Goal: Task Accomplishment & Management: Manage account settings

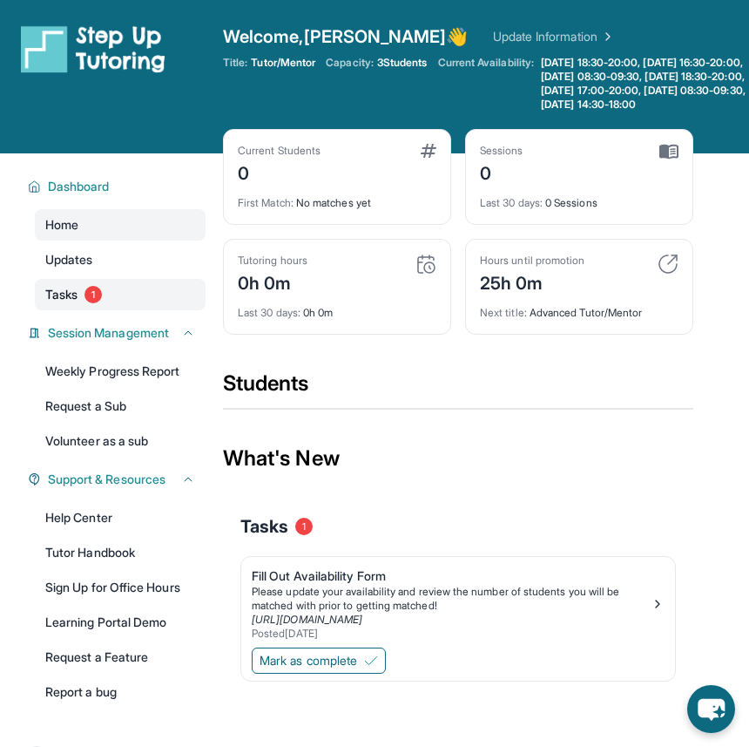
click at [90, 296] on link "Tasks 1" at bounding box center [120, 294] width 171 height 31
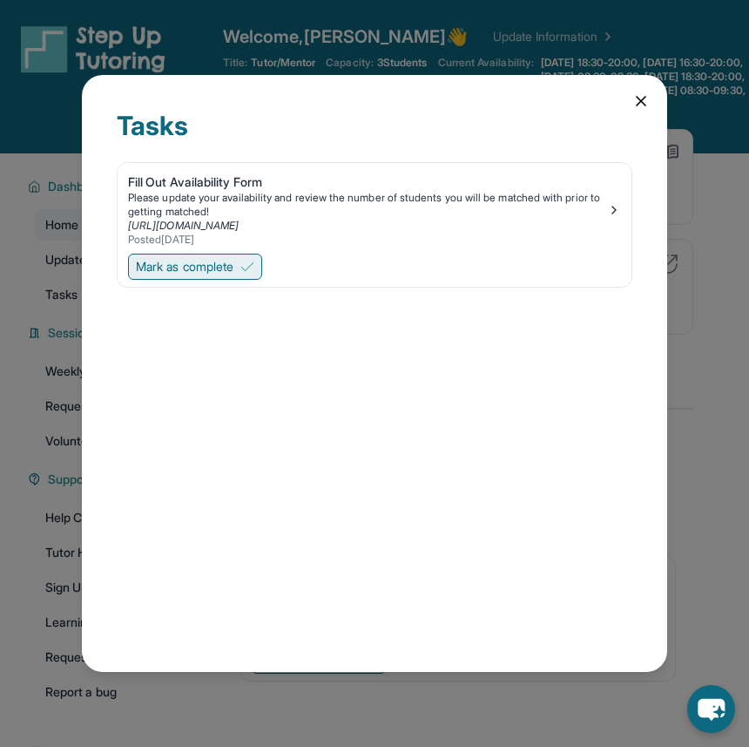
click at [234, 268] on span "Mark as complete" at bounding box center [185, 266] width 98 height 17
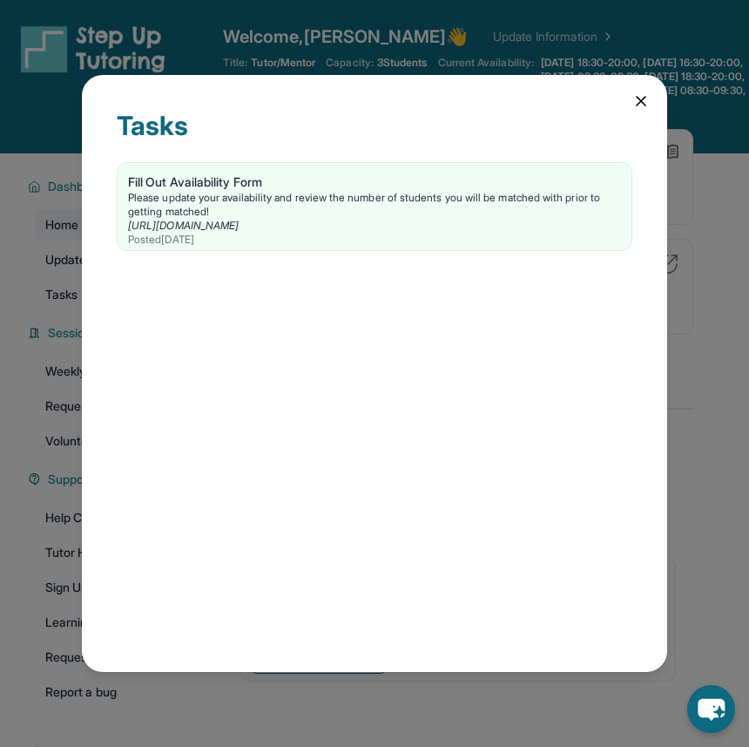
click at [647, 103] on icon at bounding box center [641, 100] width 17 height 17
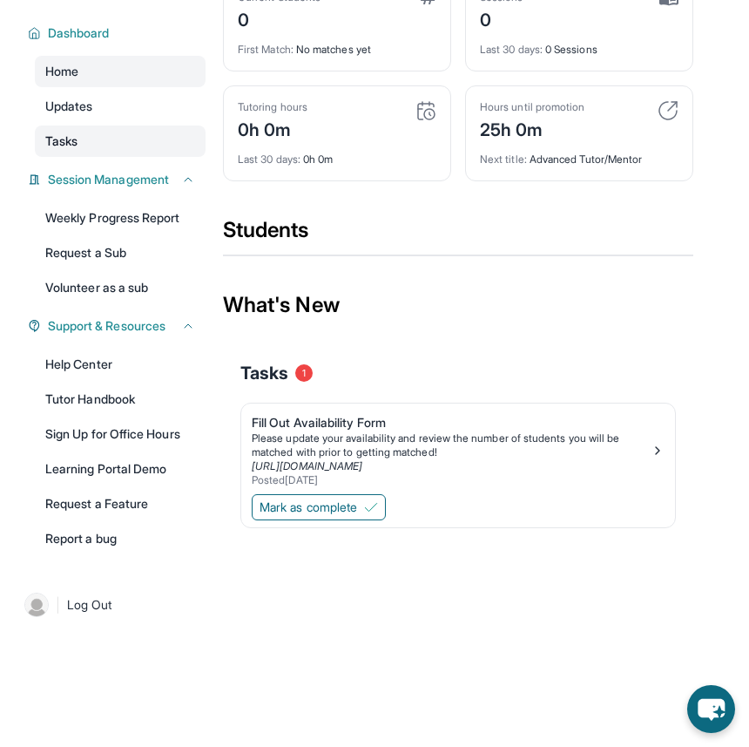
scroll to position [167, 0]
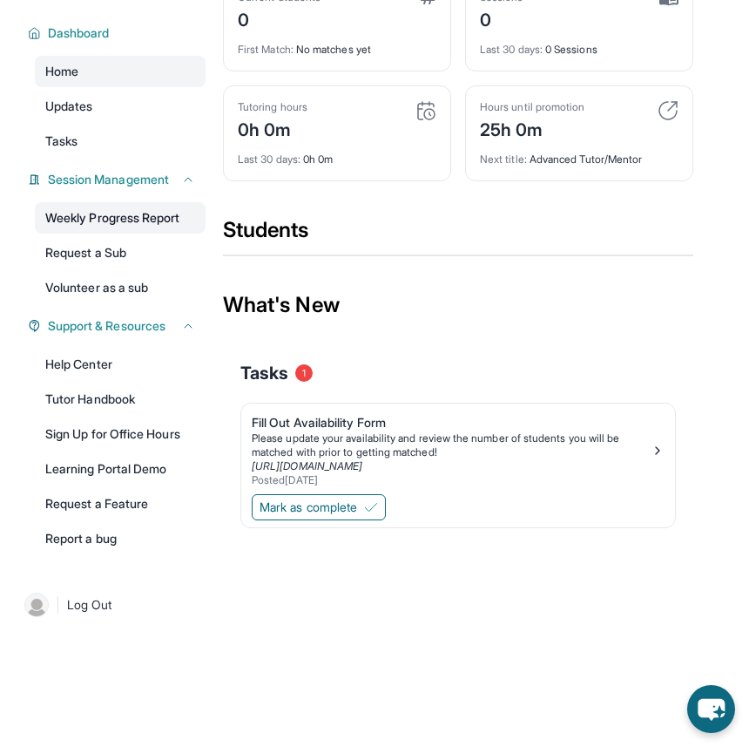
click at [162, 213] on link "Weekly Progress Report" at bounding box center [120, 217] width 171 height 31
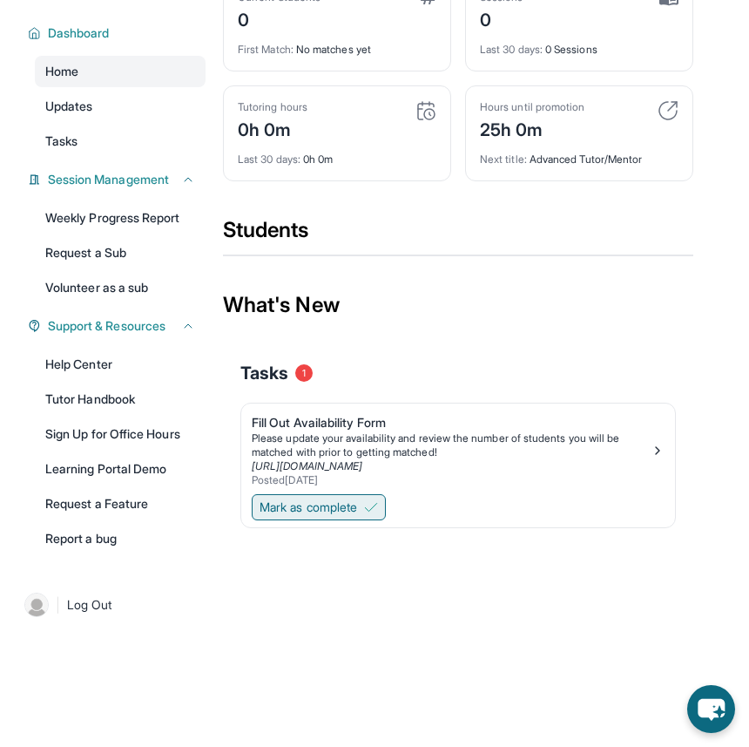
click at [316, 504] on span "Mark as complete" at bounding box center [309, 506] width 98 height 17
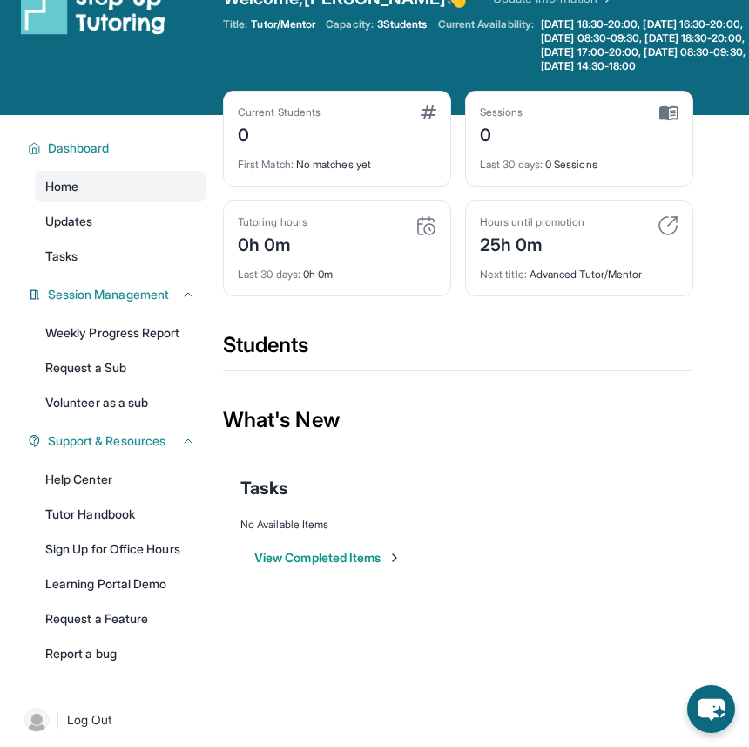
scroll to position [0, 0]
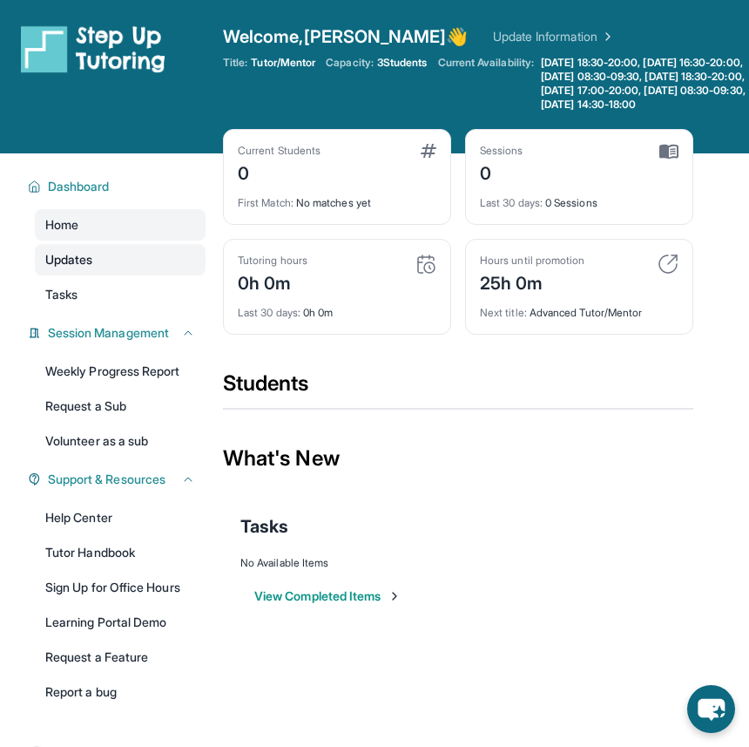
click at [83, 268] on span "Updates" at bounding box center [69, 259] width 48 height 17
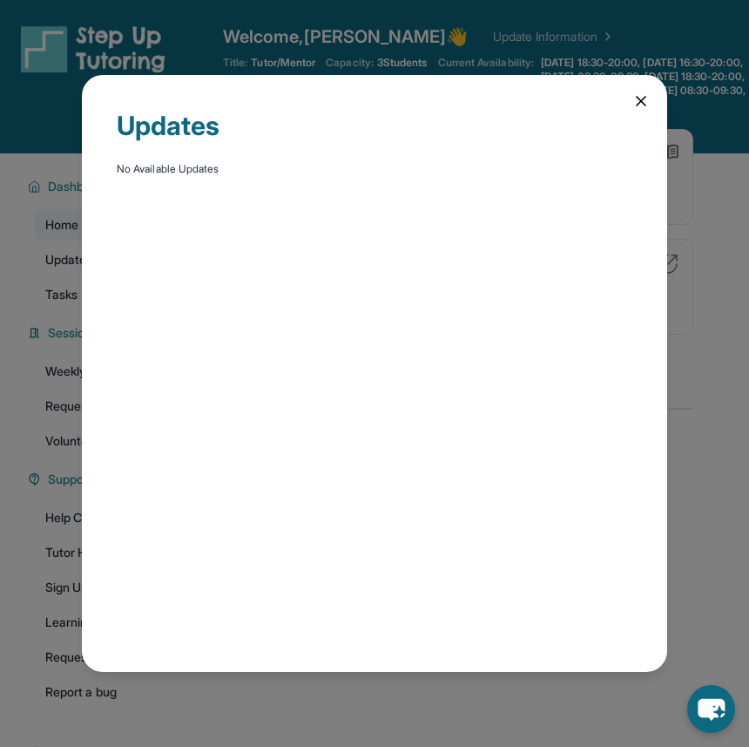
click at [633, 92] on icon at bounding box center [641, 100] width 17 height 17
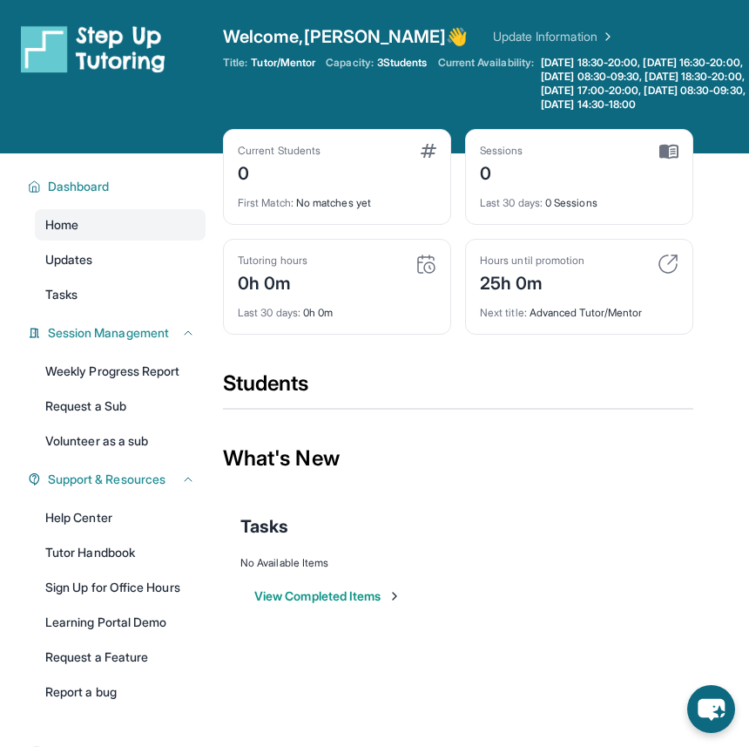
click at [385, 200] on div "First Match : No matches yet" at bounding box center [337, 198] width 199 height 24
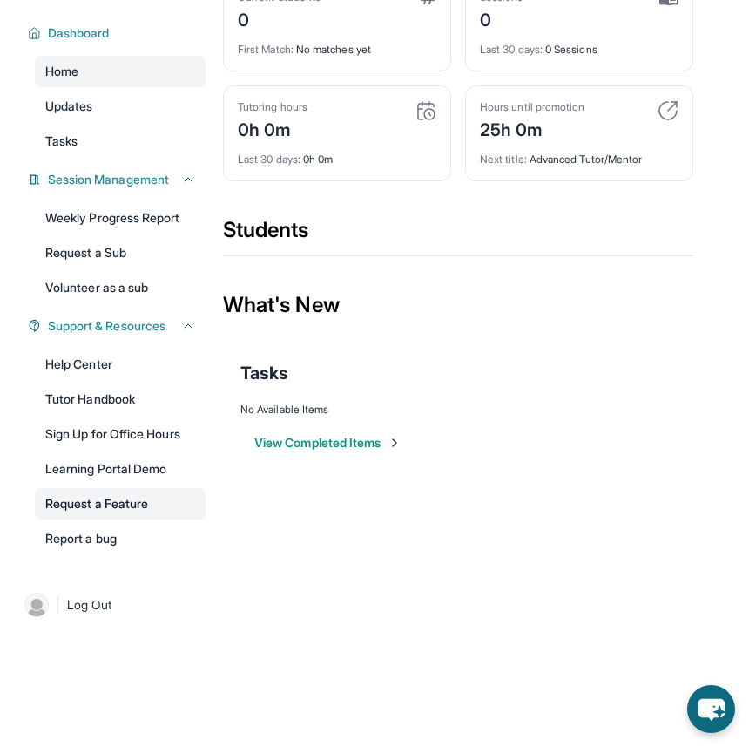
click at [128, 497] on link "Request a Feature" at bounding box center [120, 503] width 171 height 31
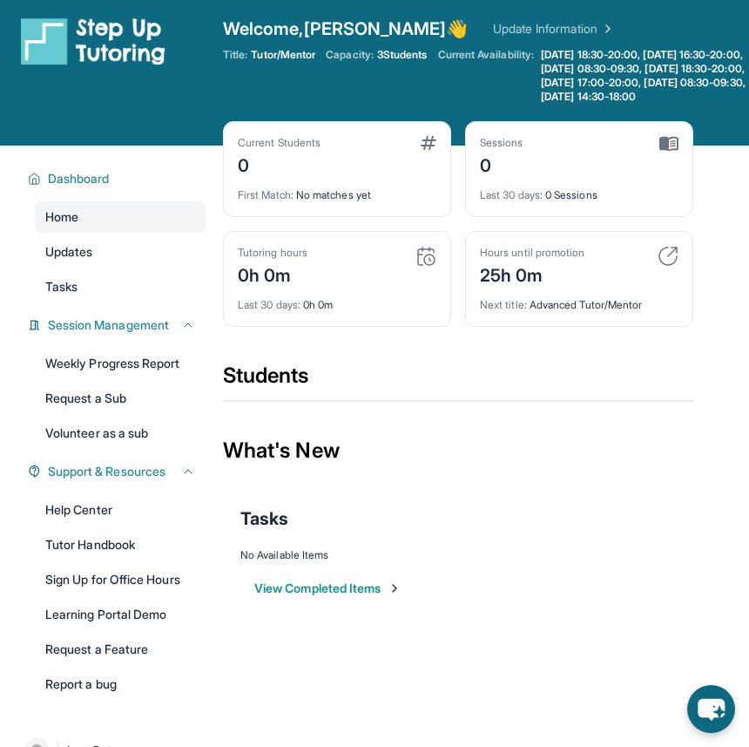
scroll to position [0, 0]
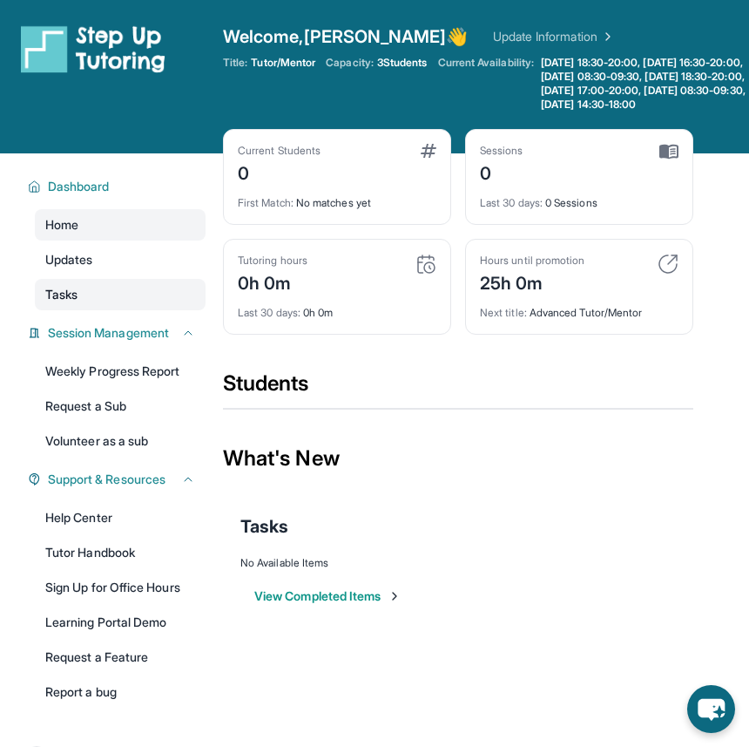
click at [78, 303] on span "Tasks" at bounding box center [61, 294] width 32 height 17
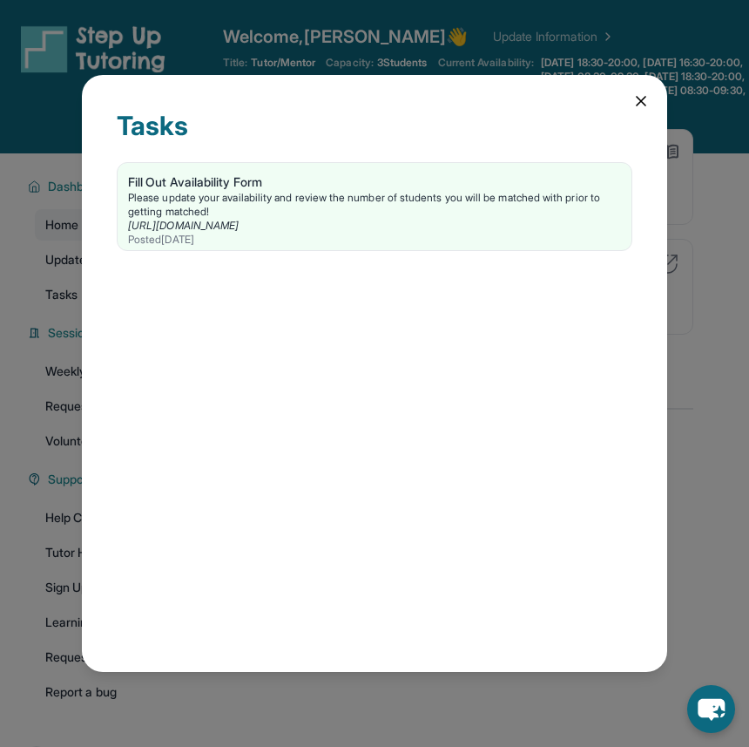
click at [634, 112] on div "Tasks Fill Out Availability Form Please update your availability and review the…" at bounding box center [375, 374] width 586 height 598
click at [645, 98] on icon at bounding box center [641, 101] width 9 height 9
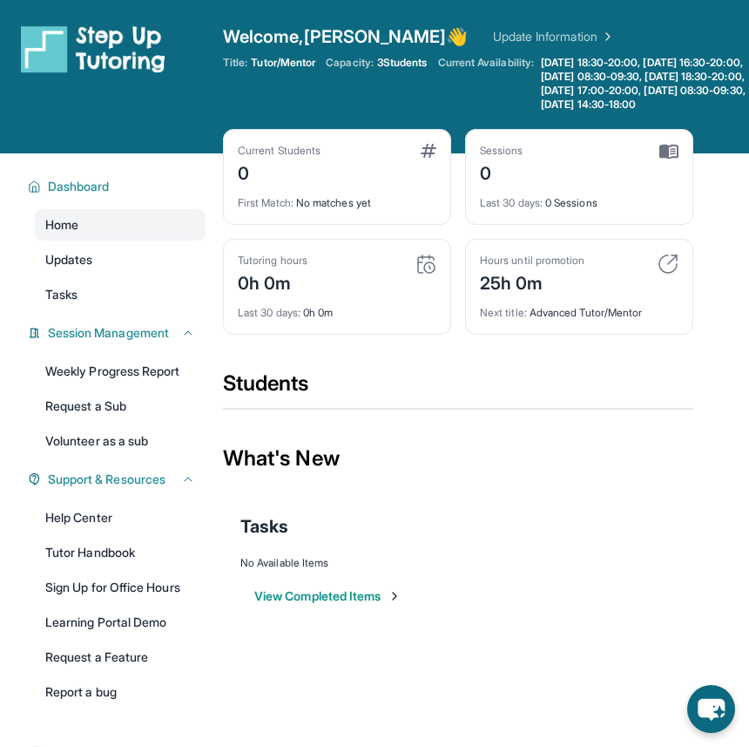
click at [606, 280] on div "Hours until promotion 25h 0m" at bounding box center [579, 275] width 199 height 42
click at [669, 274] on img at bounding box center [668, 264] width 21 height 21
click at [660, 274] on img at bounding box center [668, 264] width 21 height 21
